Goal: Find specific page/section: Find specific page/section

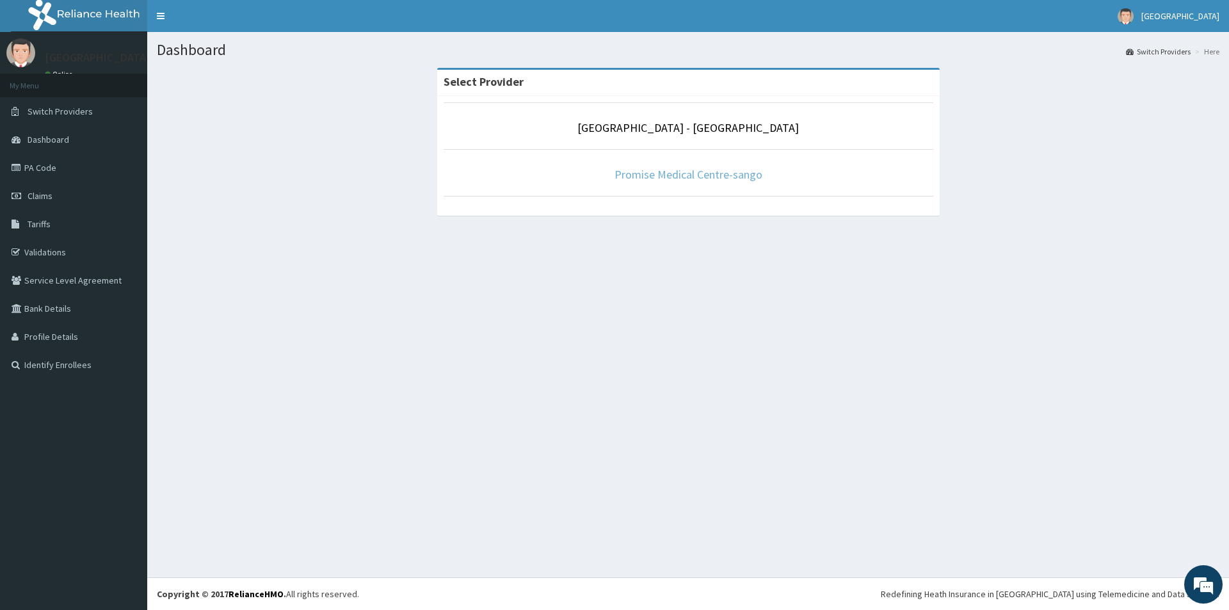
click at [666, 179] on link "Promise Medical Centre-sango" at bounding box center [689, 174] width 148 height 15
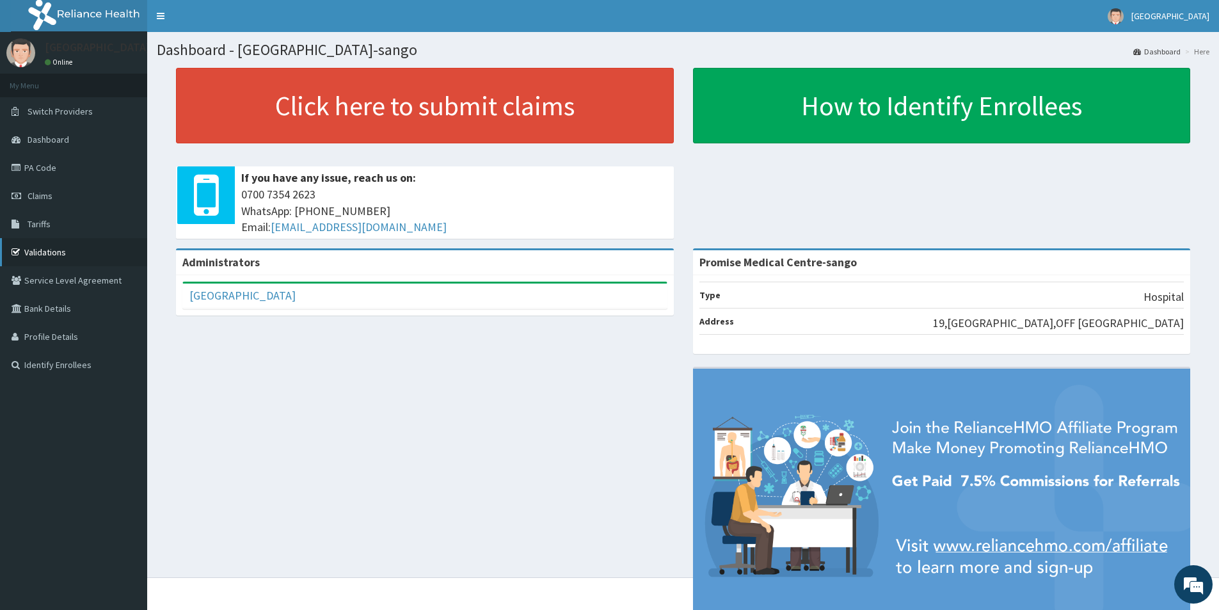
click at [37, 257] on link "Validations" at bounding box center [73, 252] width 147 height 28
